Goal: Information Seeking & Learning: Learn about a topic

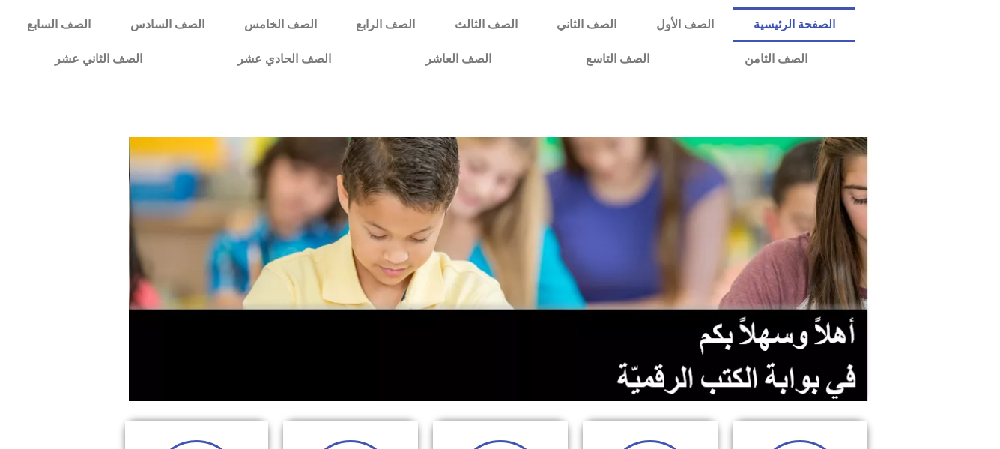
click at [918, 172] on section at bounding box center [500, 269] width 1000 height 286
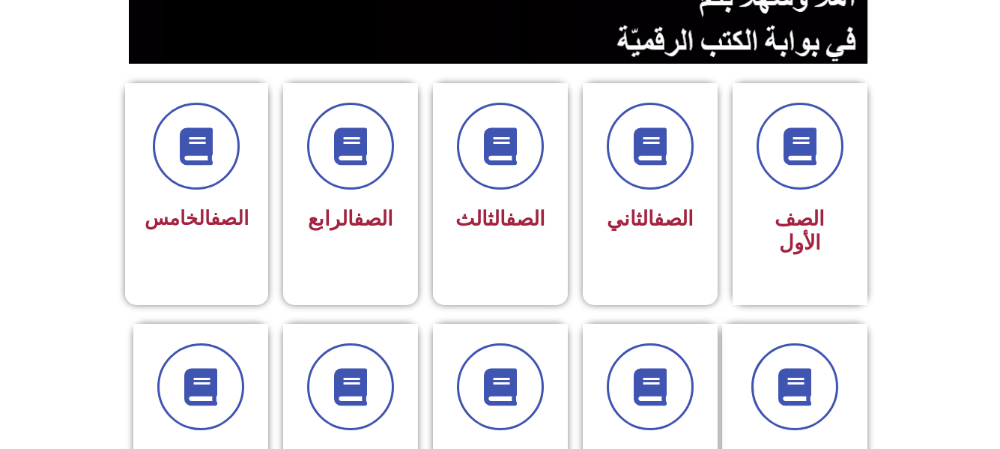
scroll to position [389, 0]
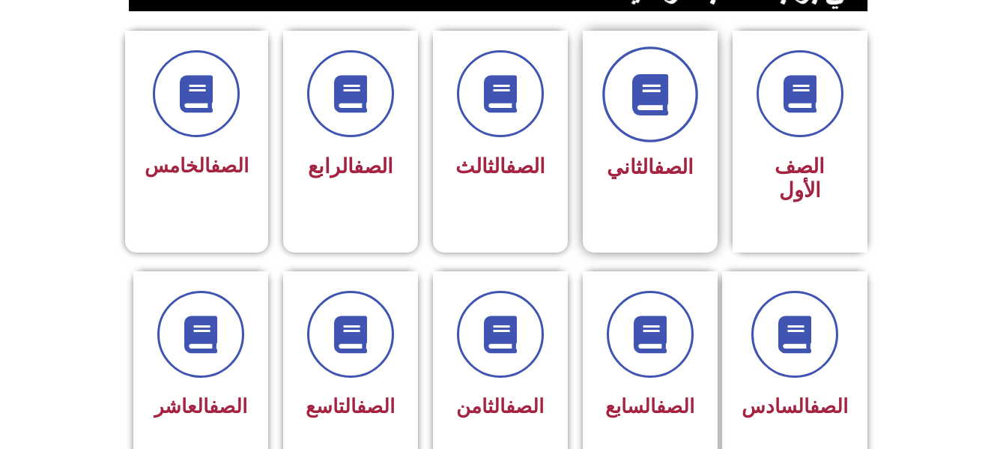
click at [667, 117] on span at bounding box center [650, 94] width 96 height 96
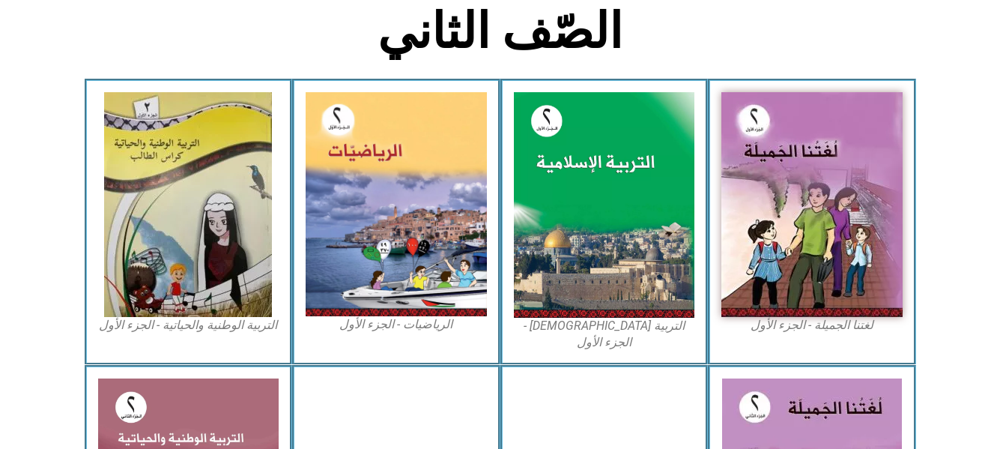
scroll to position [419, 0]
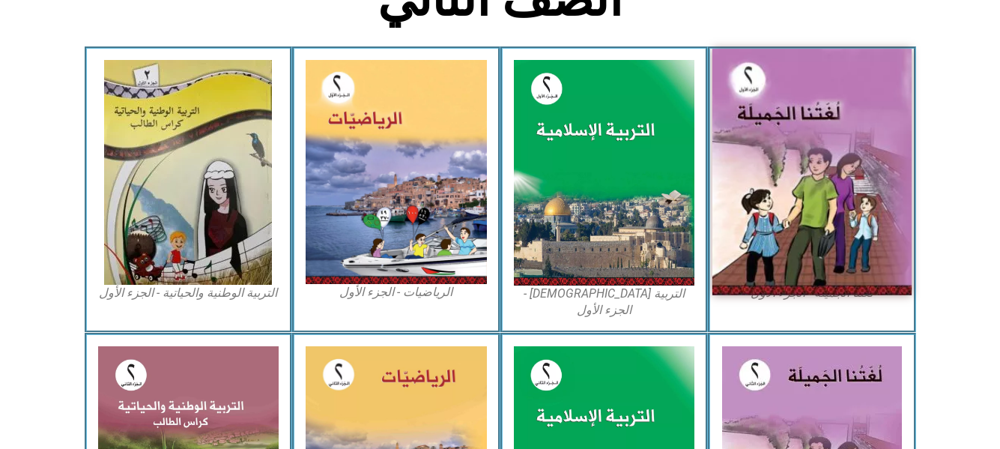
click at [777, 112] on img at bounding box center [811, 172] width 199 height 246
